Goal: Task Accomplishment & Management: Complete application form

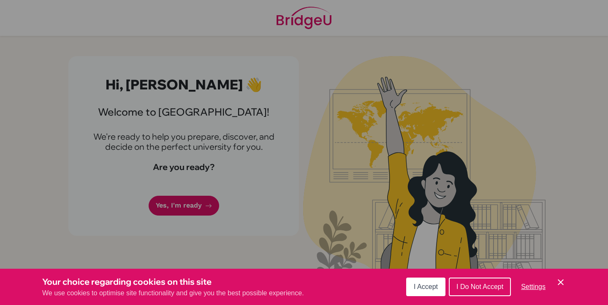
click at [430, 289] on span "I Accept" at bounding box center [425, 286] width 24 height 7
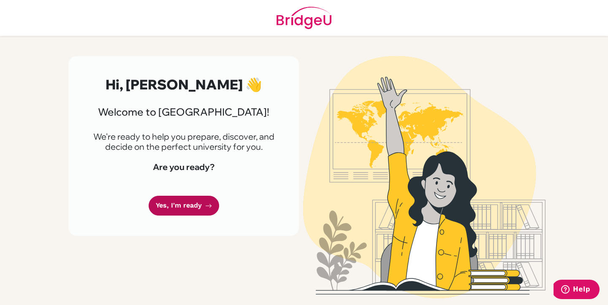
click at [197, 203] on link "Yes, I'm ready" at bounding box center [184, 206] width 70 height 20
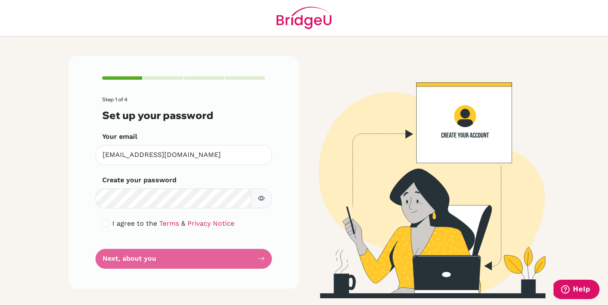
click at [261, 194] on button "button" at bounding box center [261, 199] width 21 height 20
click at [105, 223] on input "checkbox" at bounding box center [105, 223] width 7 height 7
checkbox input "true"
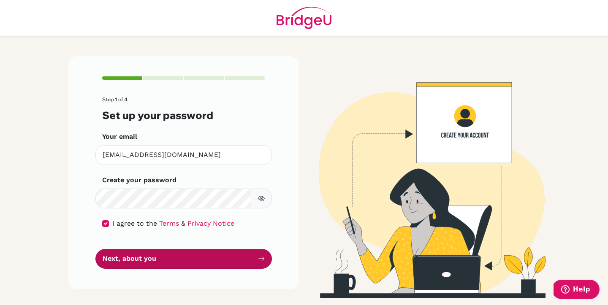
click at [141, 264] on button "Next, about you" at bounding box center [183, 259] width 176 height 20
